Goal: Task Accomplishment & Management: Manage account settings

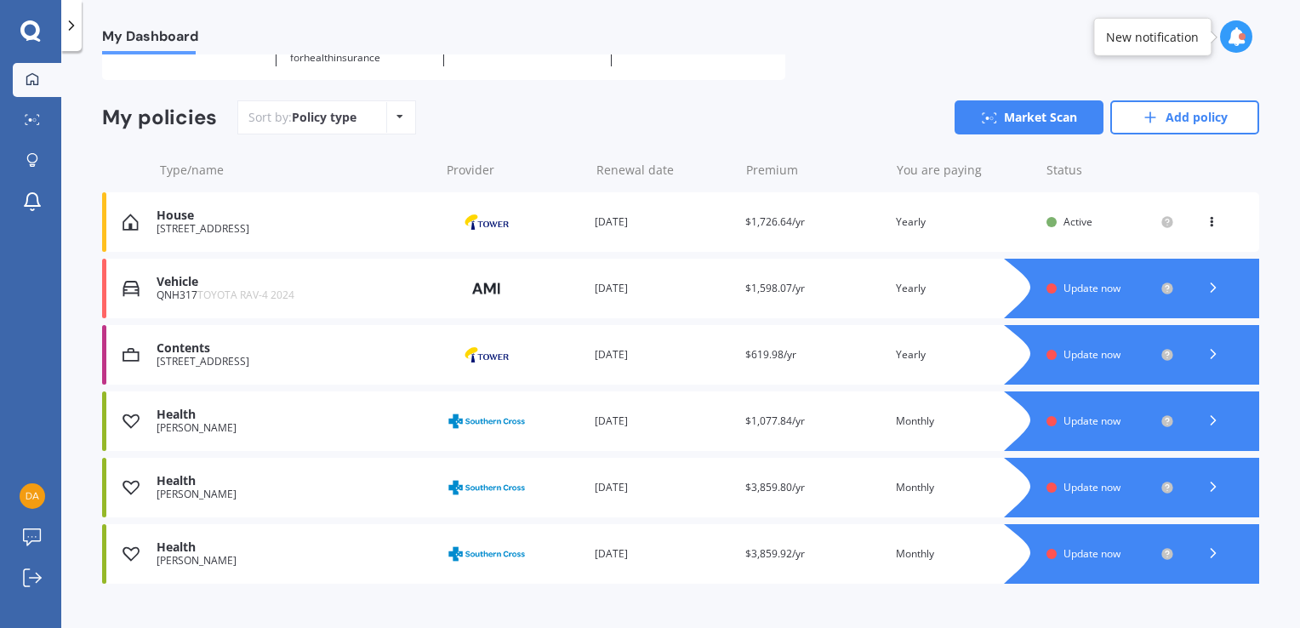
scroll to position [140, 0]
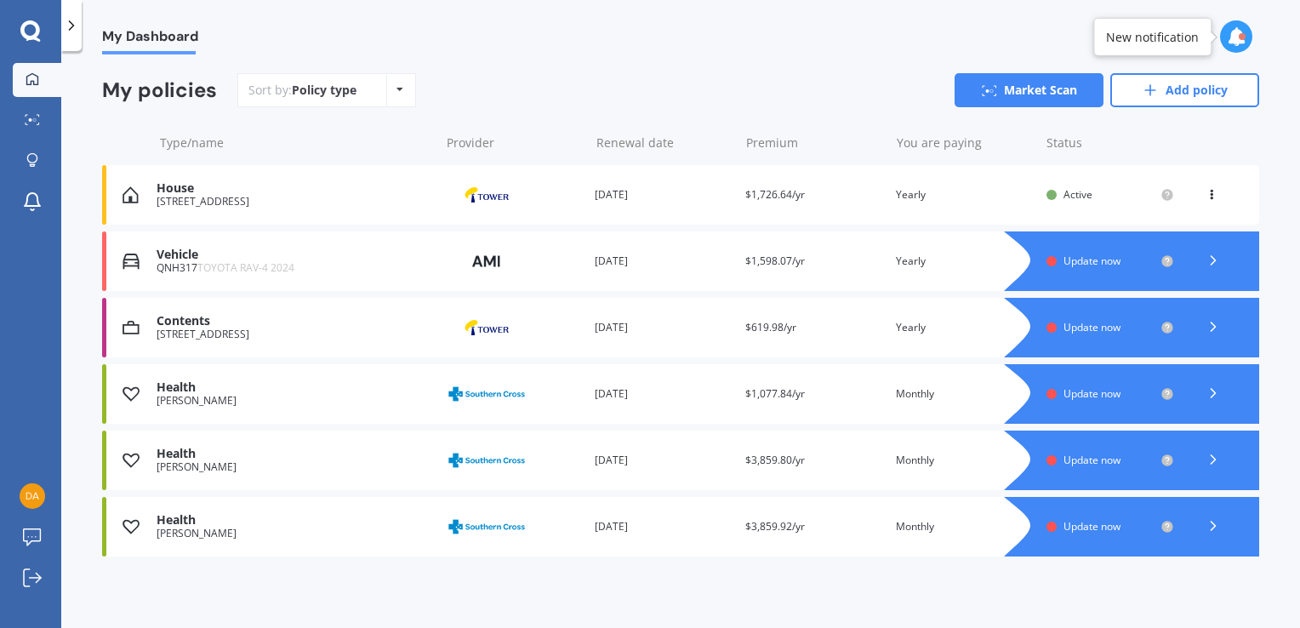
click at [1091, 264] on span "Update now" at bounding box center [1091, 261] width 57 height 14
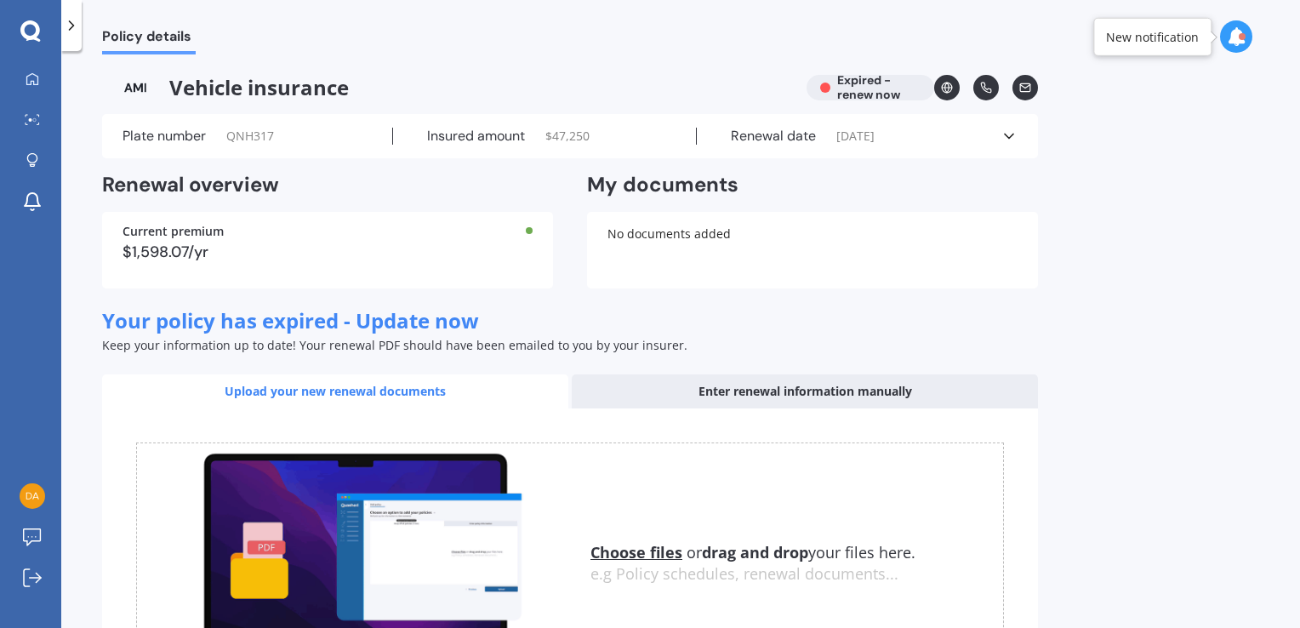
click at [1011, 133] on icon at bounding box center [1008, 136] width 17 height 17
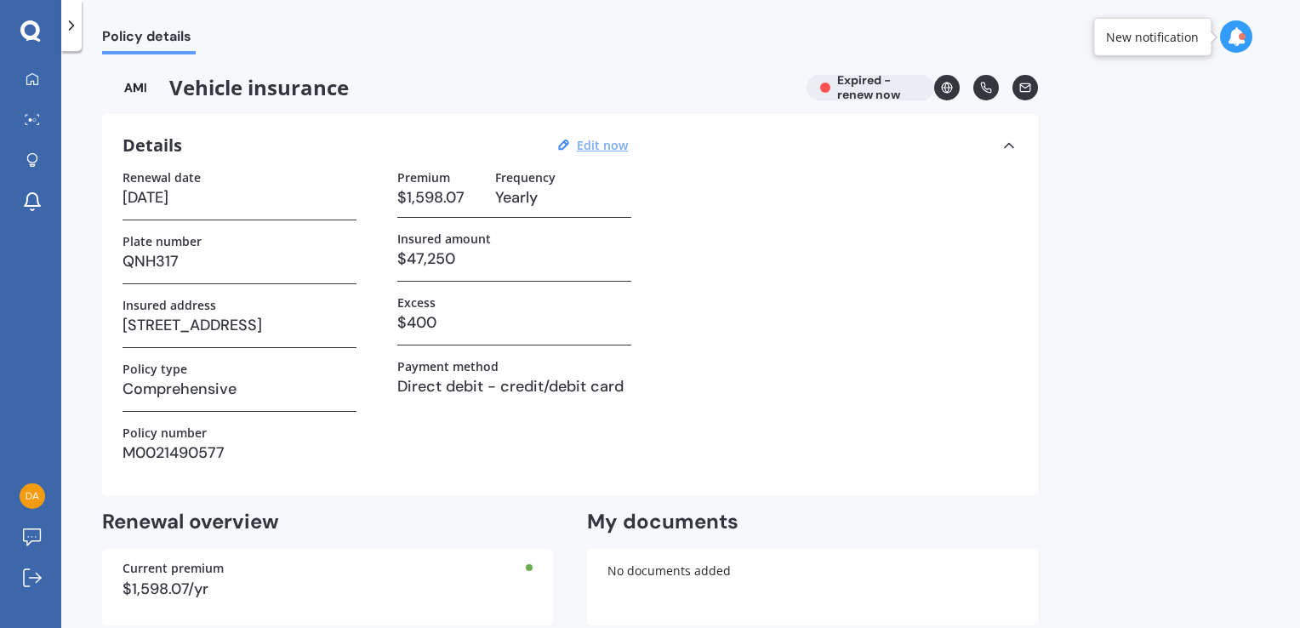
click at [610, 147] on u "Edit now" at bounding box center [602, 145] width 51 height 16
select select "15"
select select "09"
select select "2025"
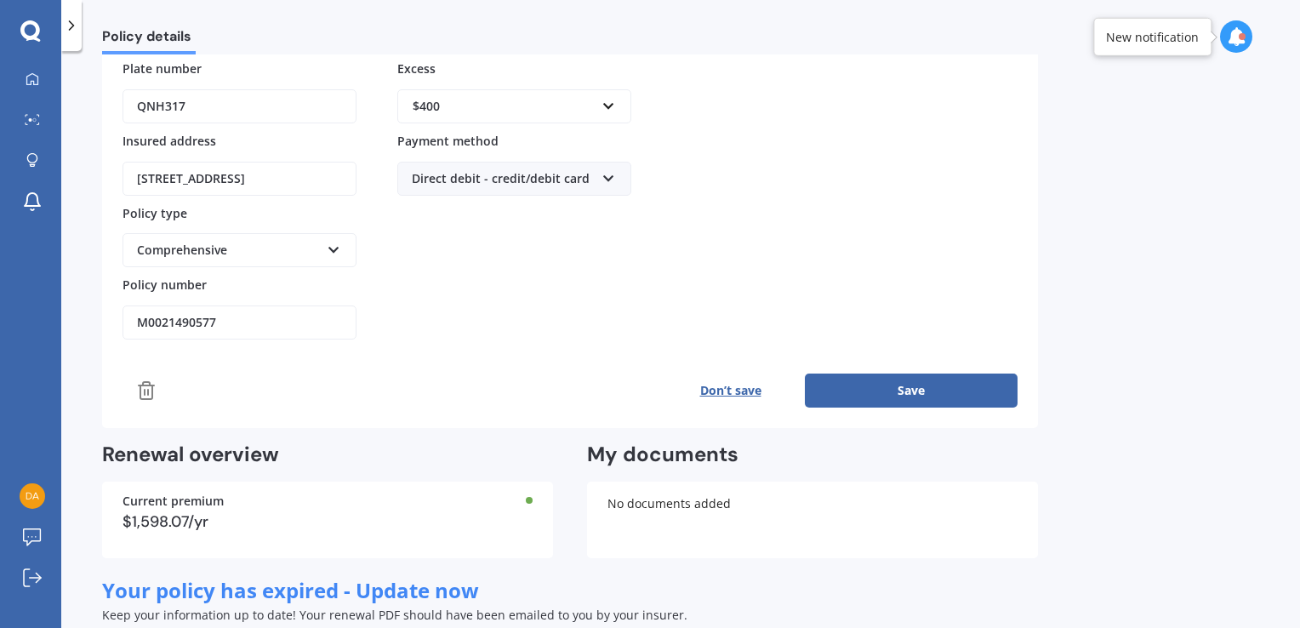
scroll to position [255, 0]
click at [143, 387] on icon at bounding box center [146, 389] width 20 height 20
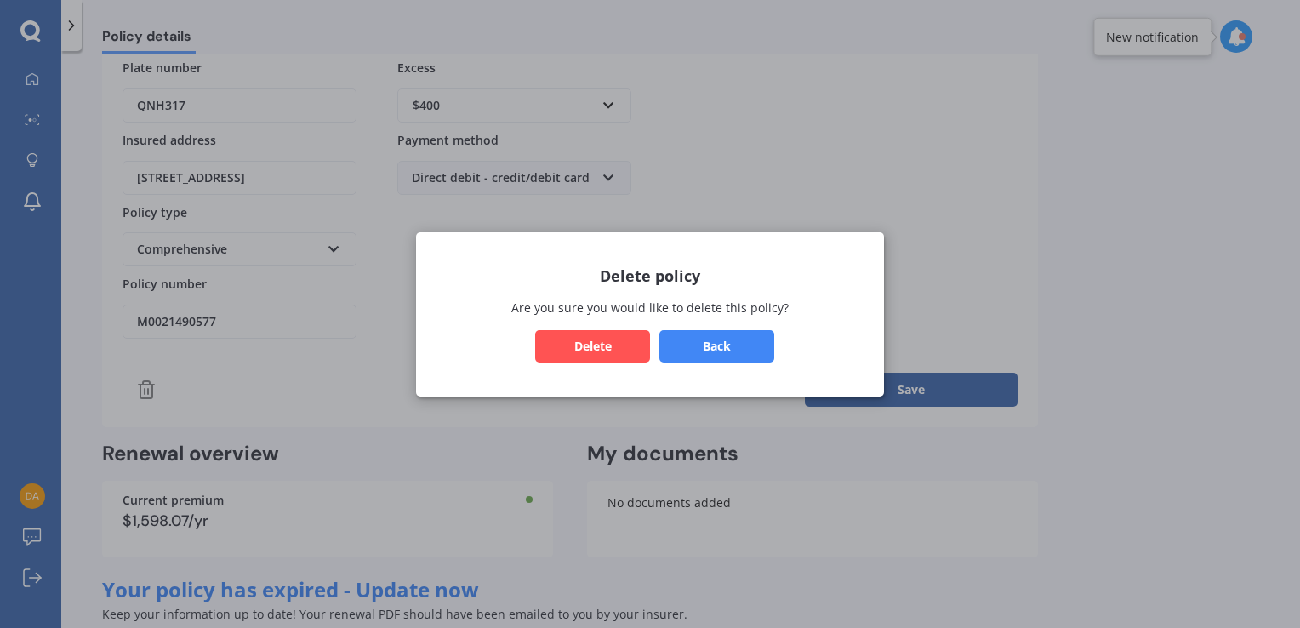
click at [584, 343] on button "Delete" at bounding box center [592, 345] width 115 height 32
